Goal: Navigation & Orientation: Find specific page/section

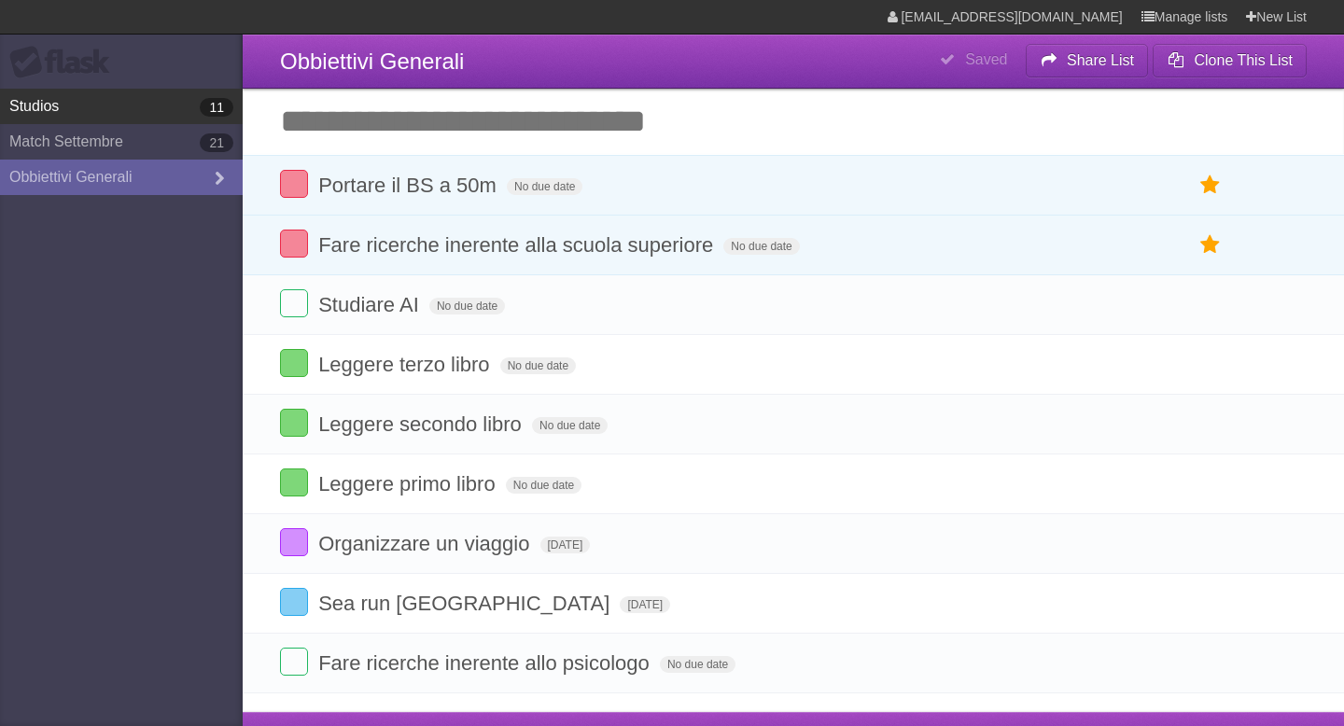
scroll to position [35, 0]
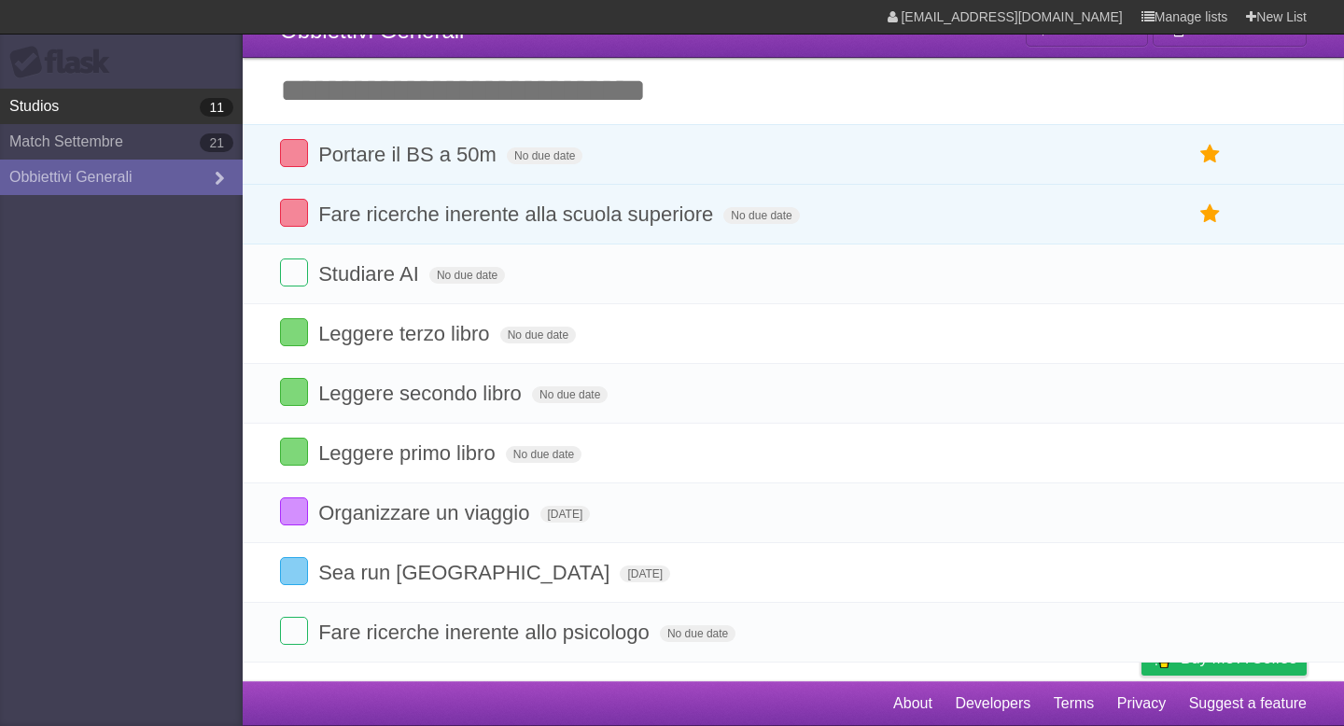
click at [108, 109] on link "Studios 11" at bounding box center [121, 106] width 243 height 35
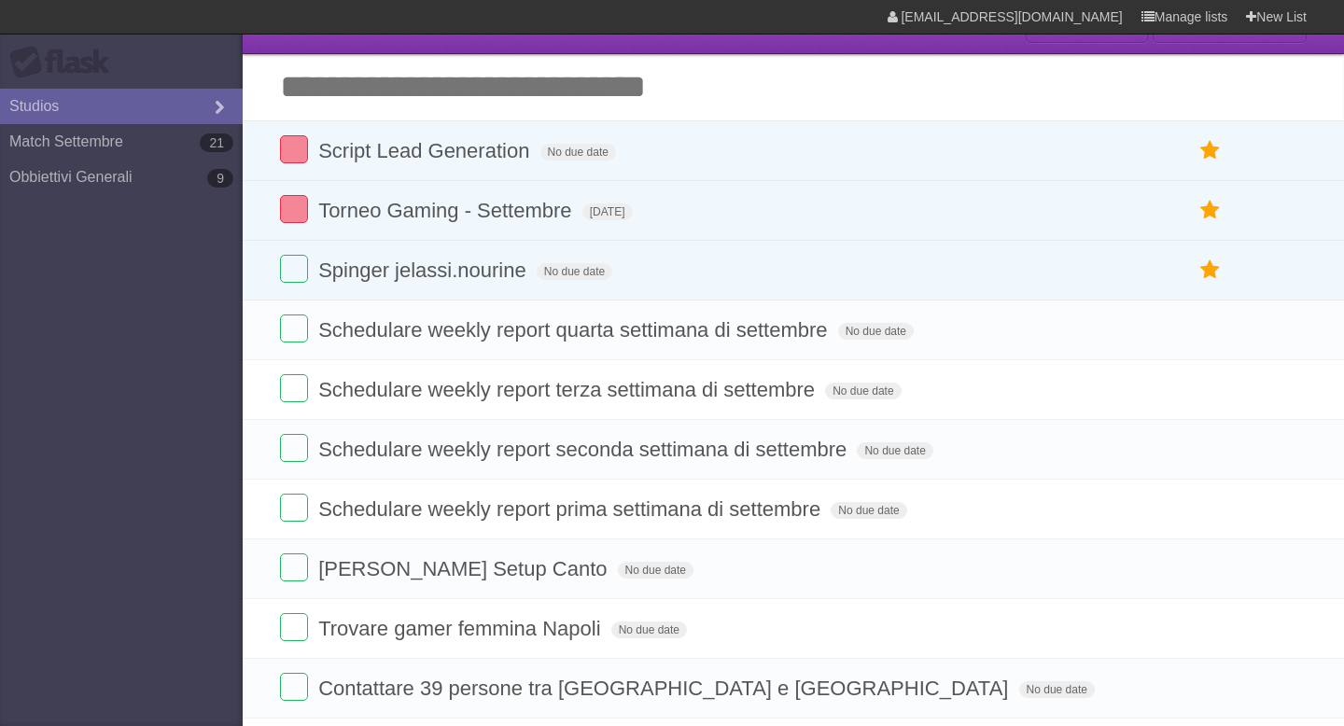
type span "[DATE]"
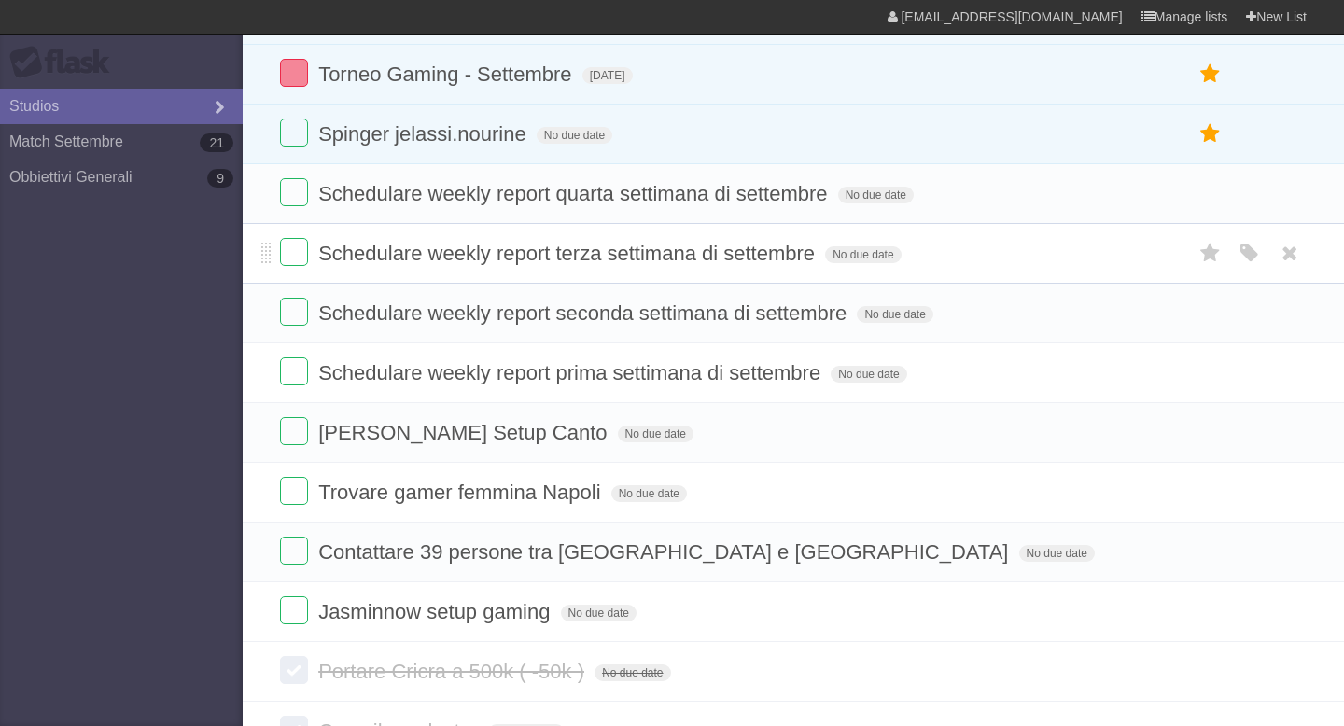
scroll to position [238, 0]
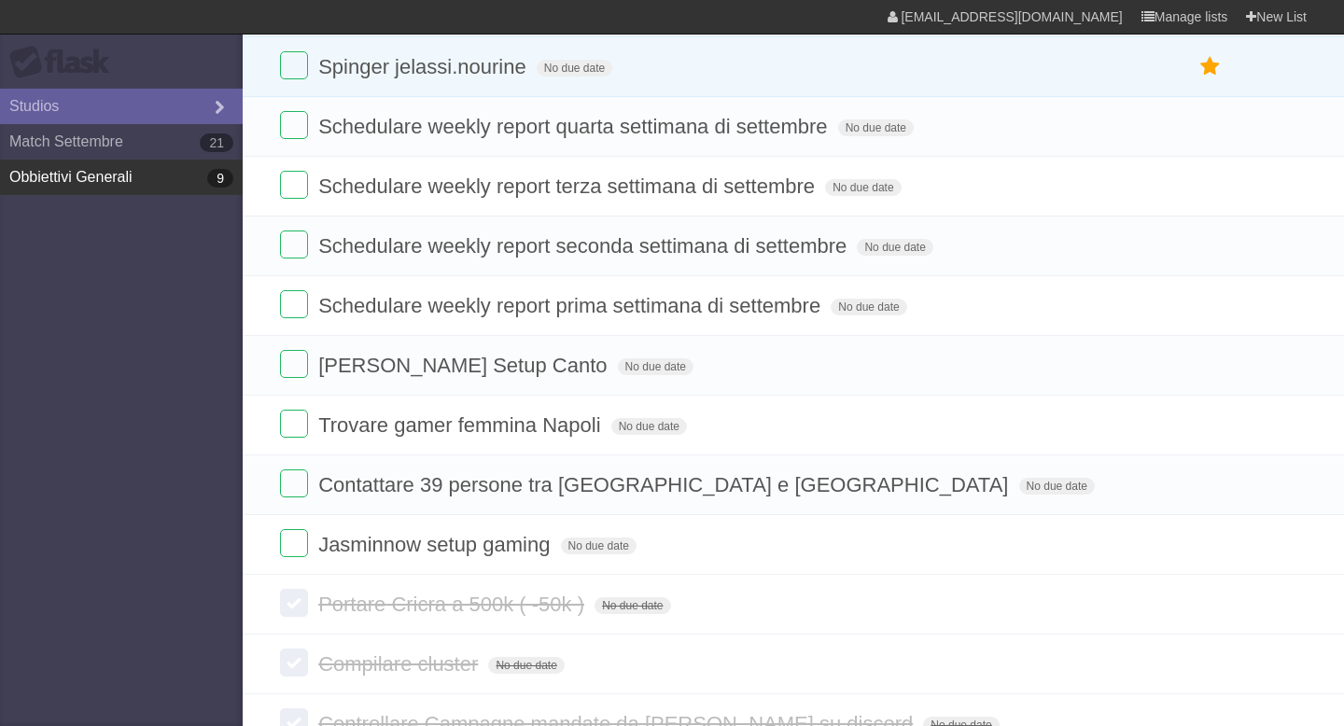
click at [85, 160] on link "Obbiettivi Generali 9" at bounding box center [121, 177] width 243 height 35
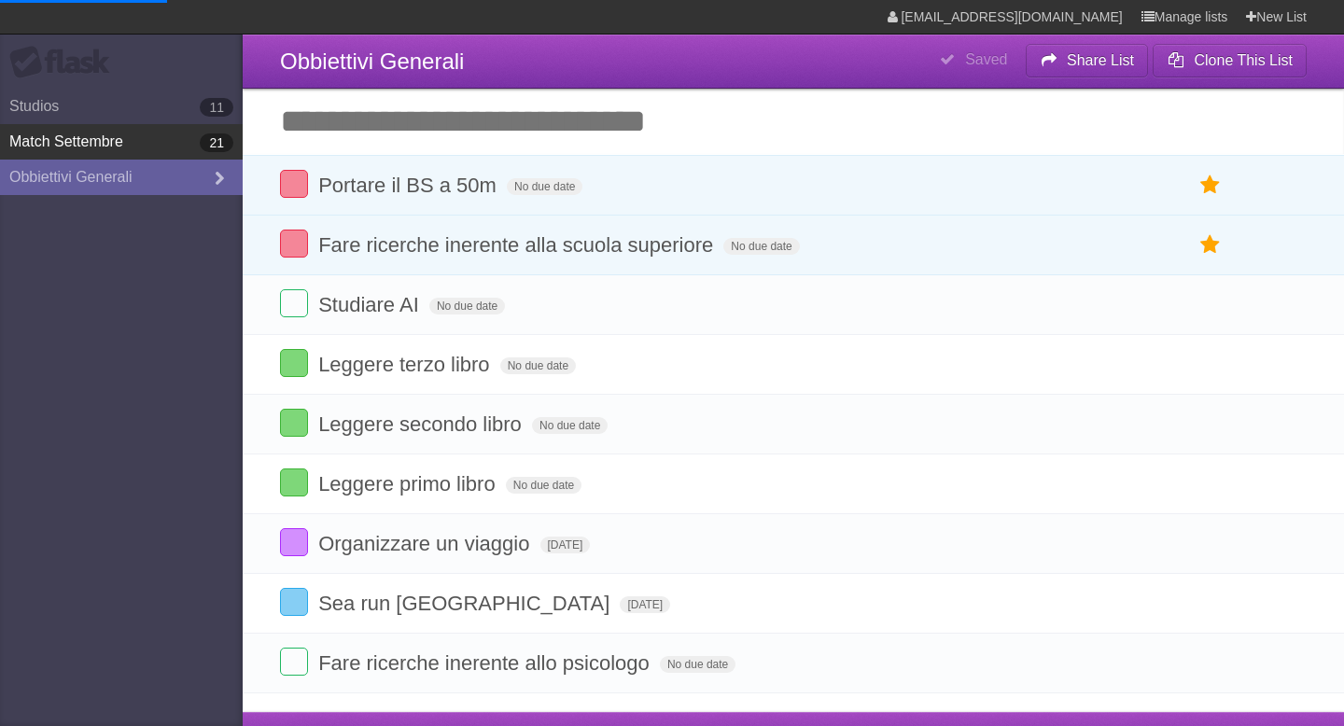
click at [125, 128] on link "Match [DATE]" at bounding box center [121, 141] width 243 height 35
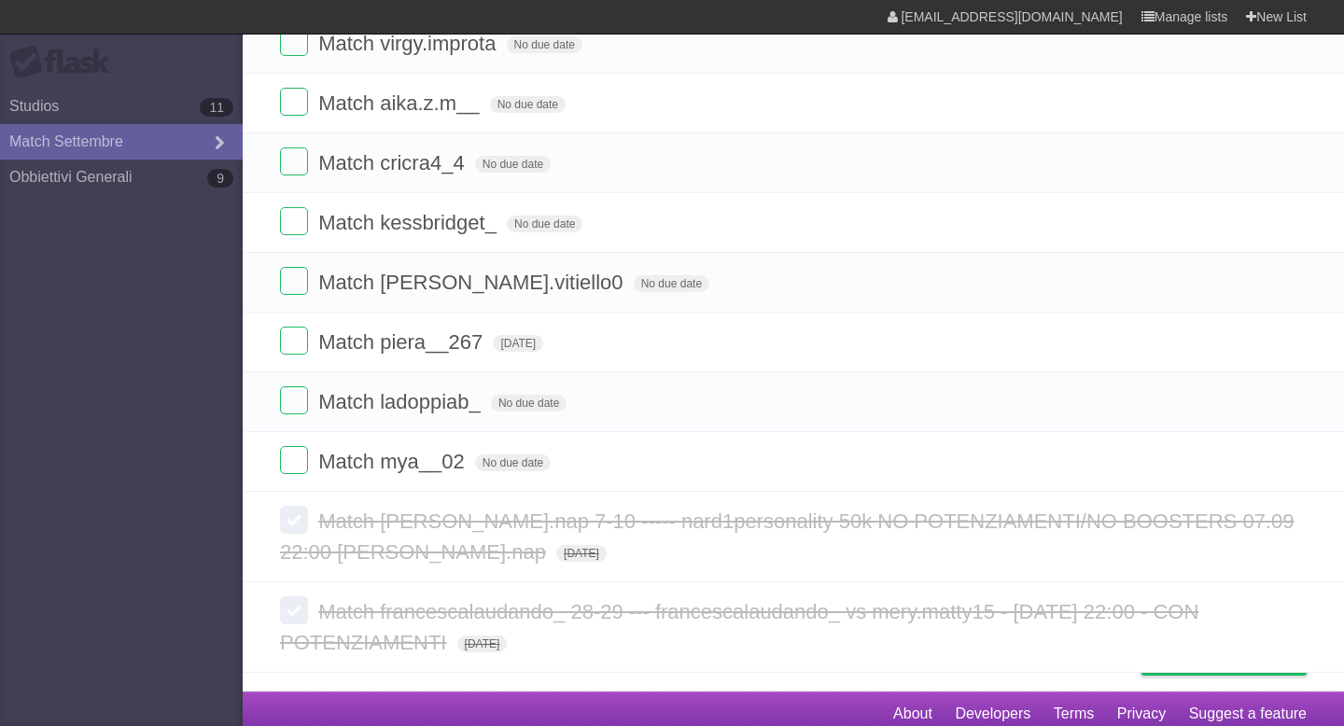
scroll to position [921, 0]
